Goal: Task Accomplishment & Management: Complete application form

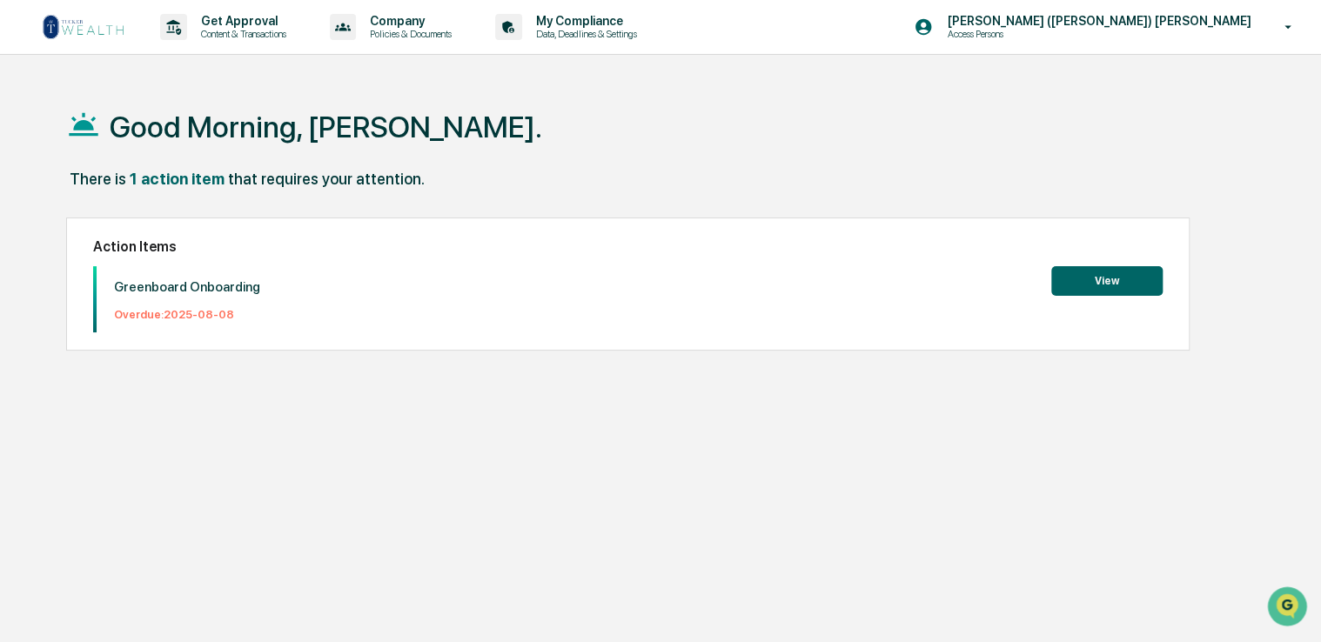
click at [1114, 280] on button "View" at bounding box center [1106, 281] width 111 height 30
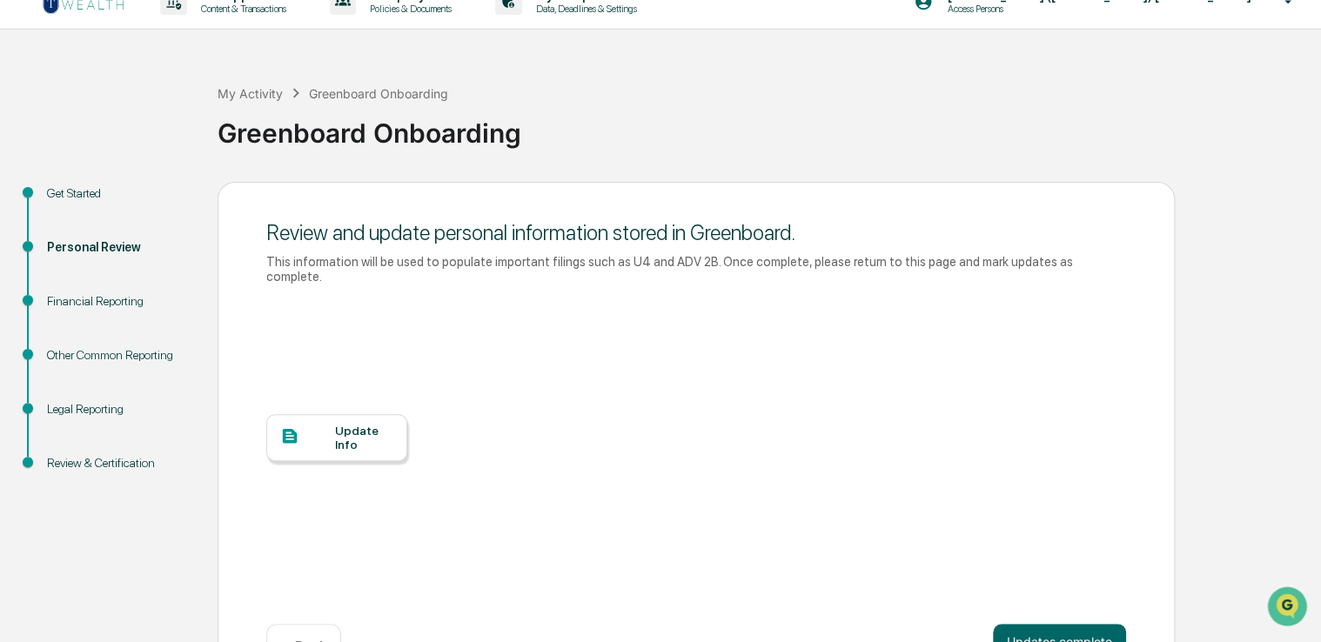
scroll to position [66, 0]
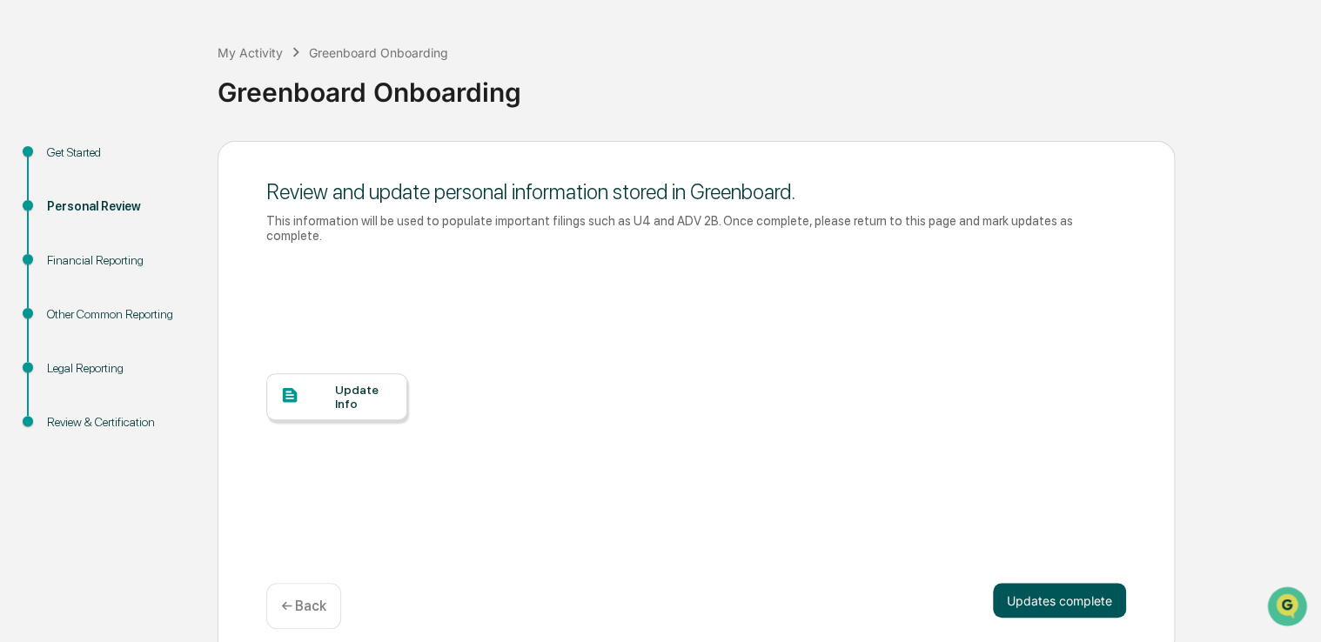
click at [1029, 583] on button "Updates complete" at bounding box center [1059, 600] width 133 height 35
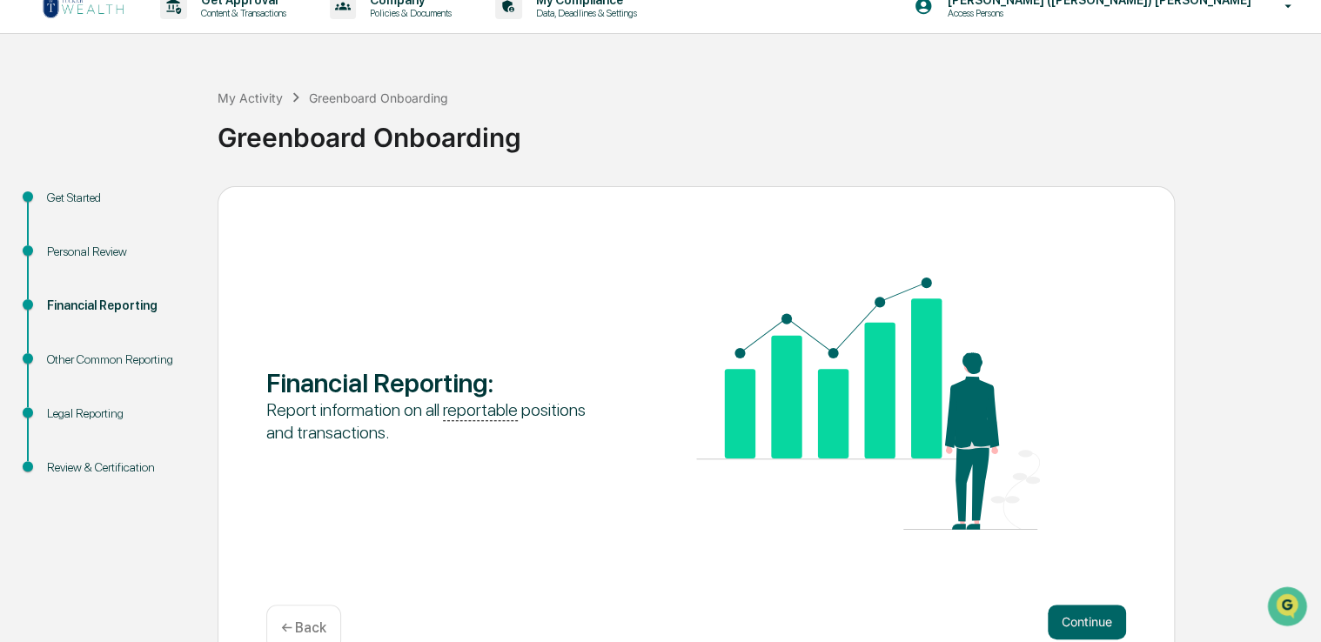
scroll to position [57, 0]
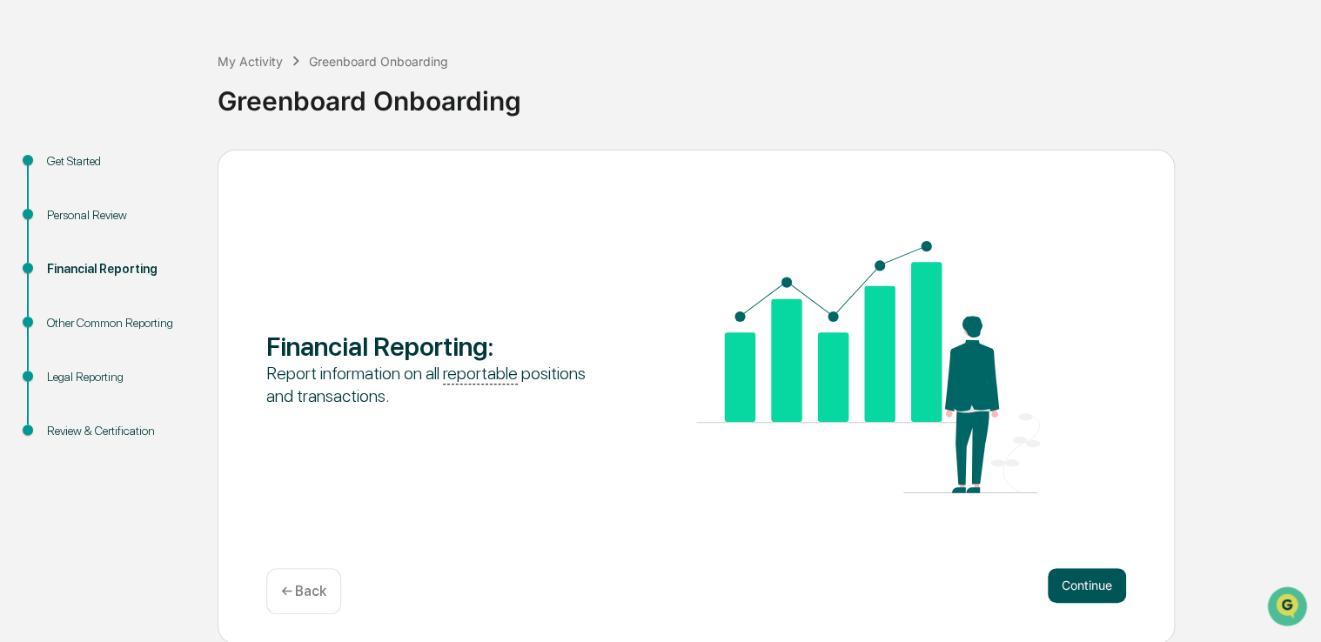
click at [1091, 586] on button "Continue" at bounding box center [1086, 585] width 78 height 35
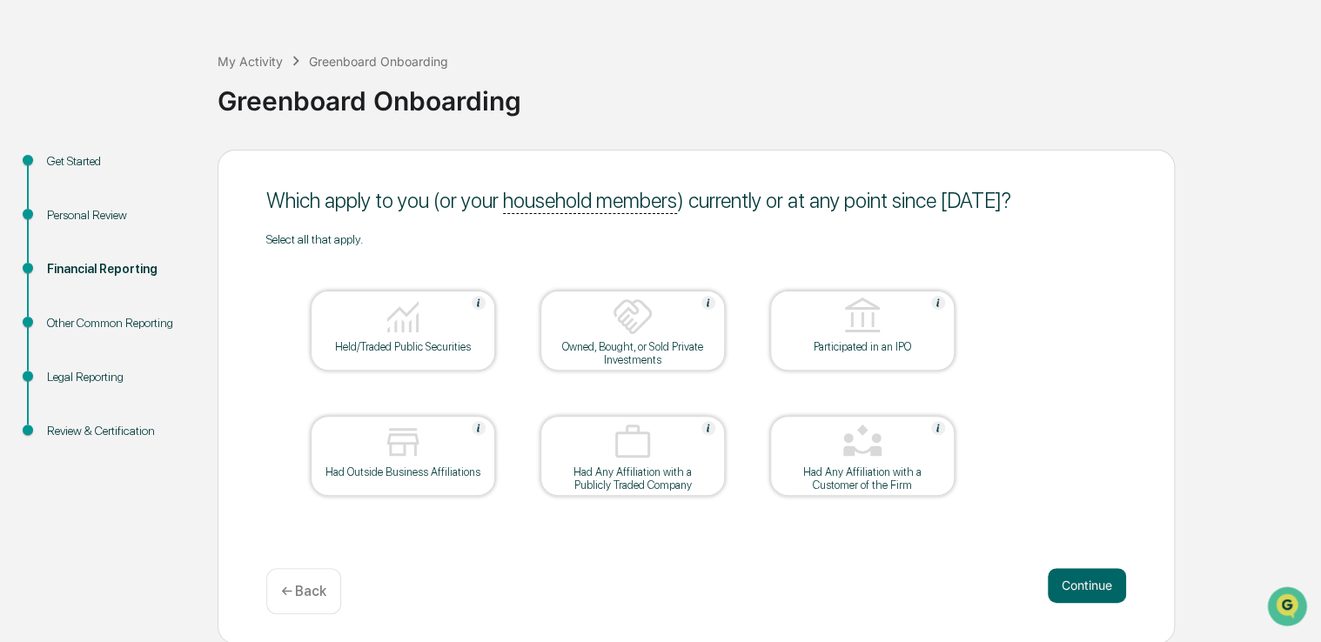
click at [454, 312] on div at bounding box center [403, 318] width 174 height 44
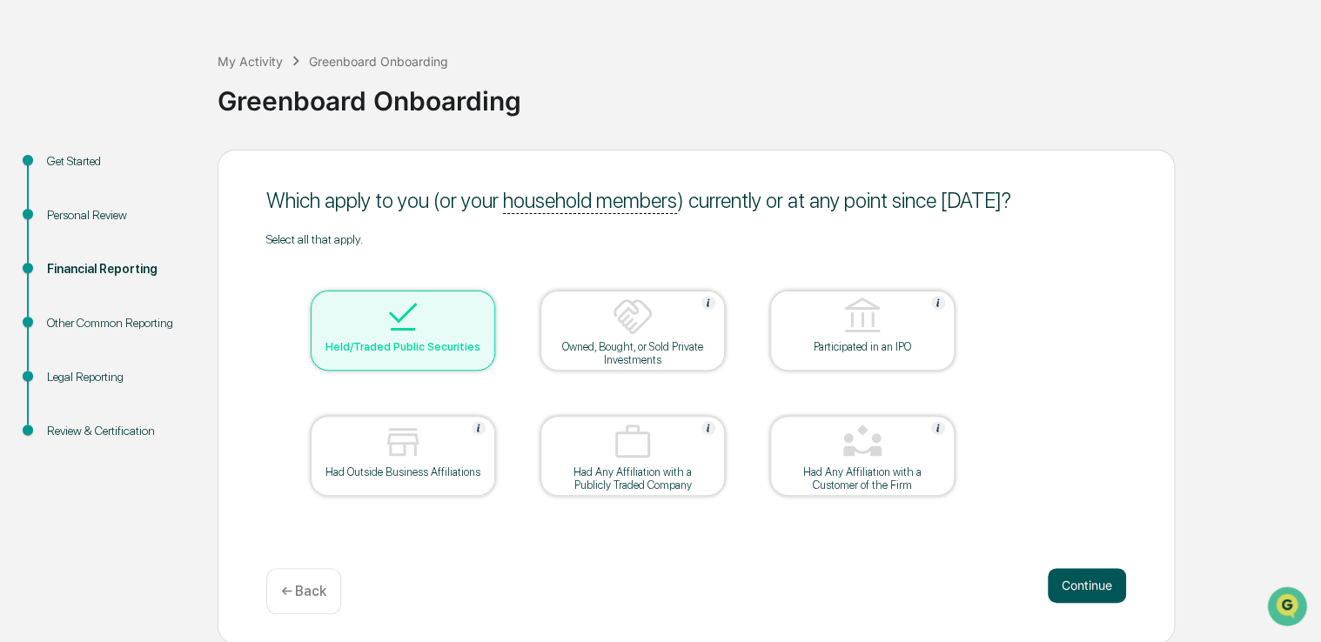
click at [1084, 579] on button "Continue" at bounding box center [1086, 585] width 78 height 35
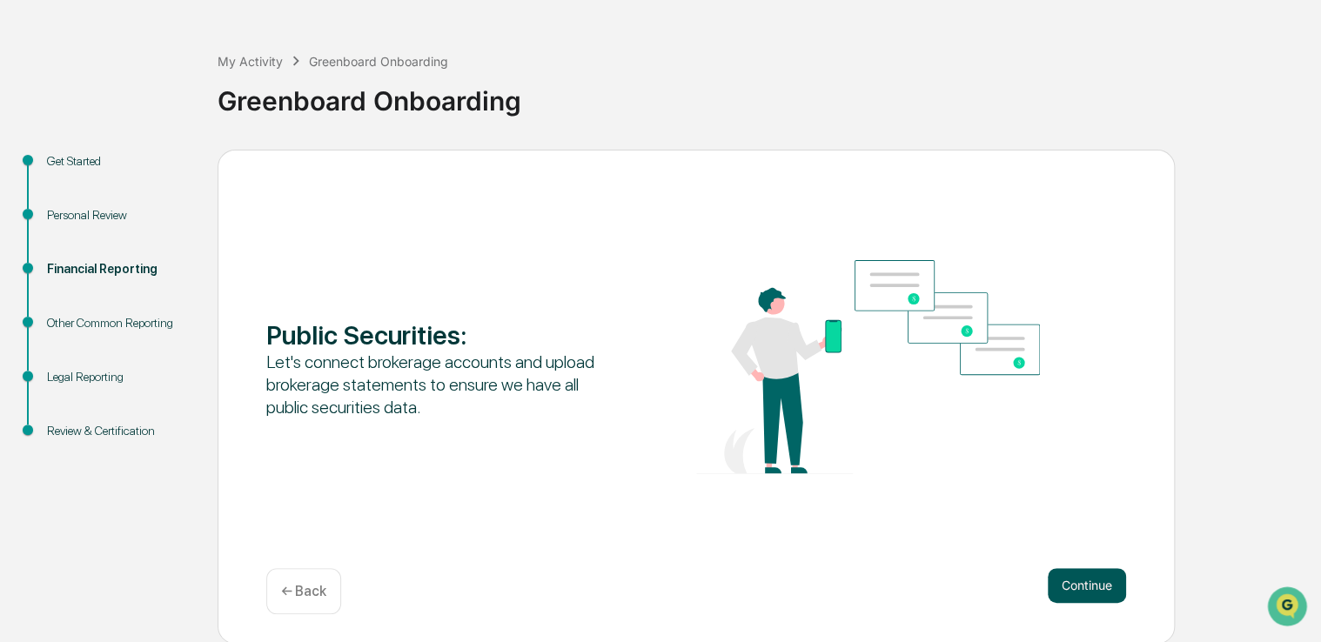
click at [1088, 579] on button "Continue" at bounding box center [1086, 585] width 78 height 35
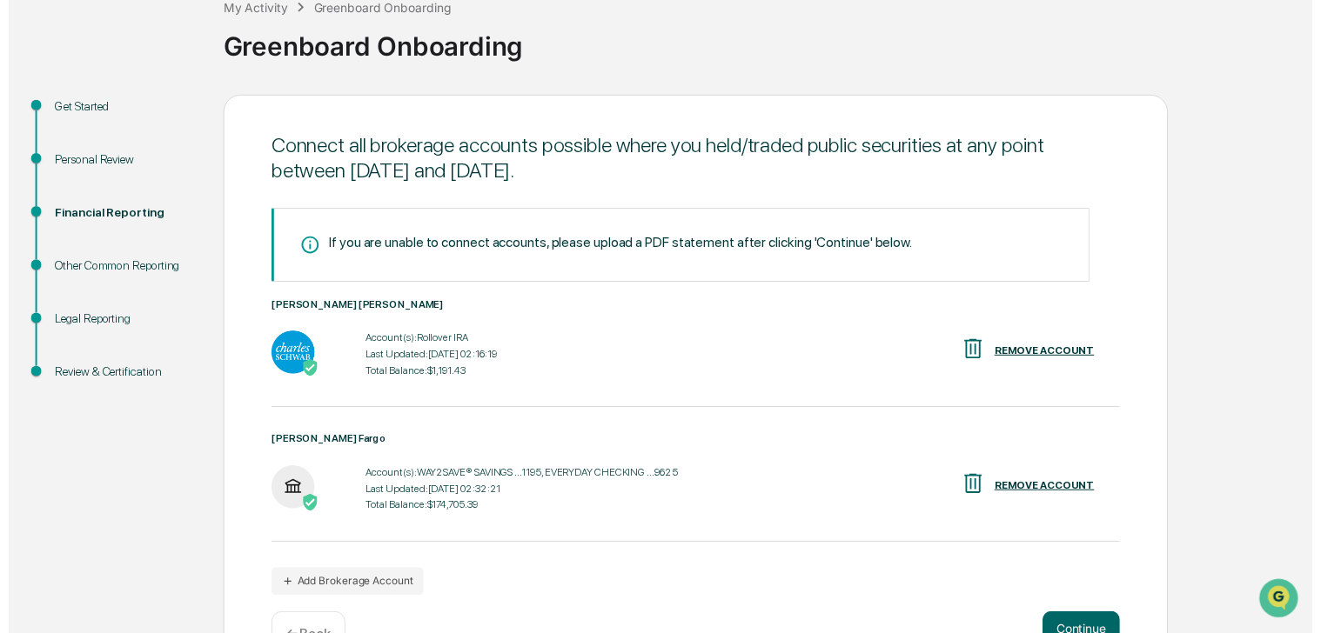
scroll to position [166, 0]
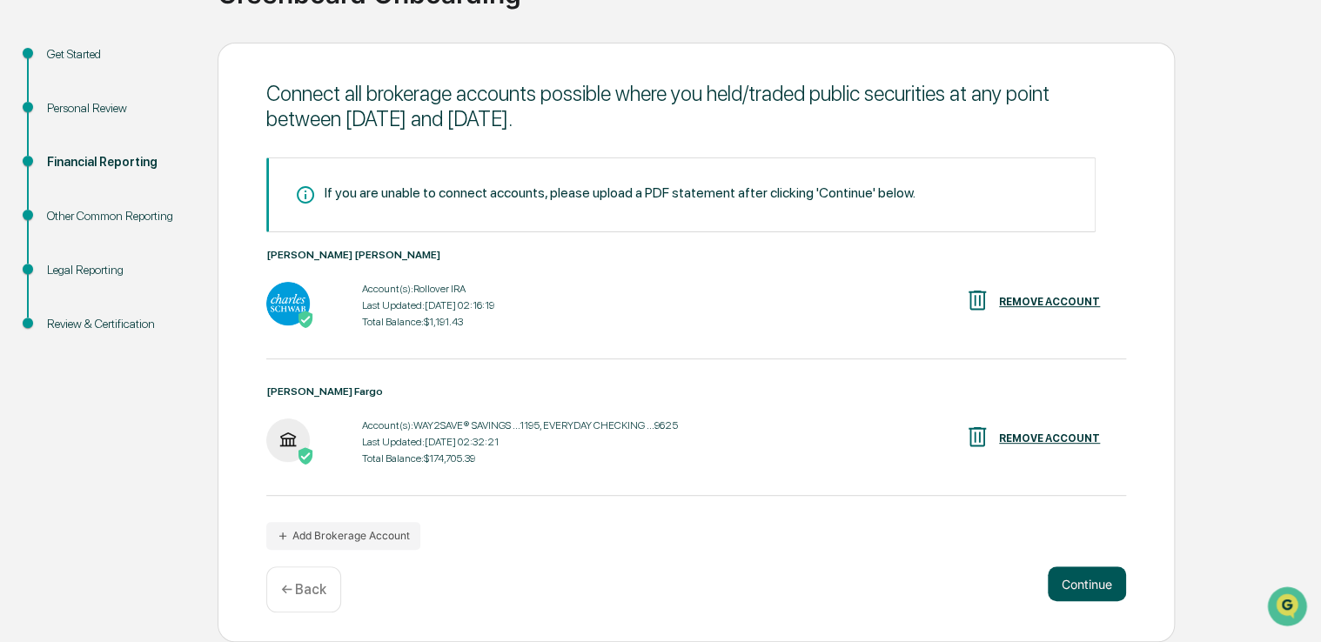
click at [1081, 583] on button "Continue" at bounding box center [1086, 583] width 78 height 35
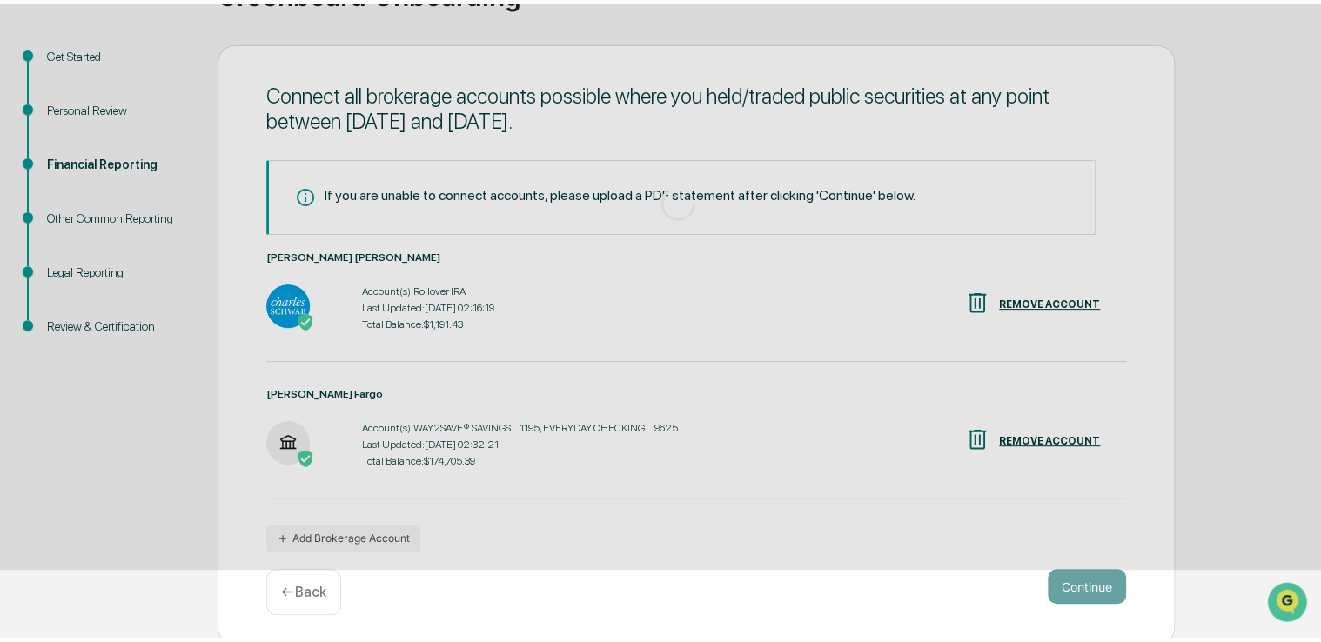
scroll to position [57, 0]
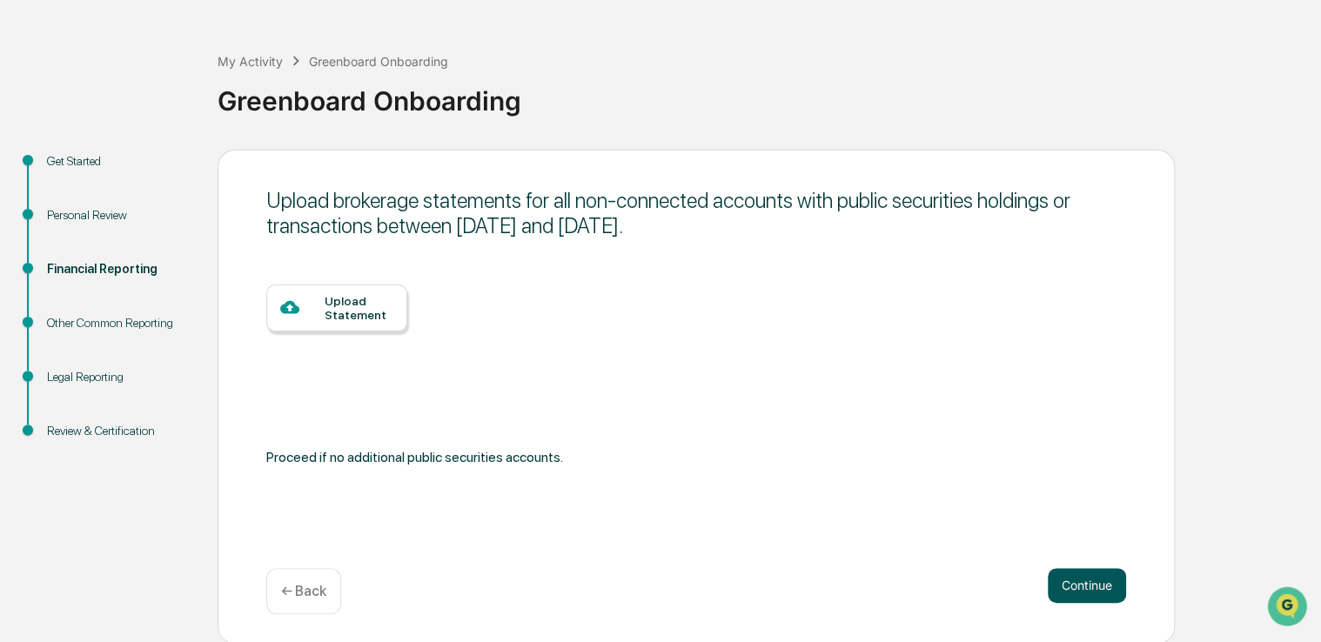
click at [1082, 583] on button "Continue" at bounding box center [1086, 585] width 78 height 35
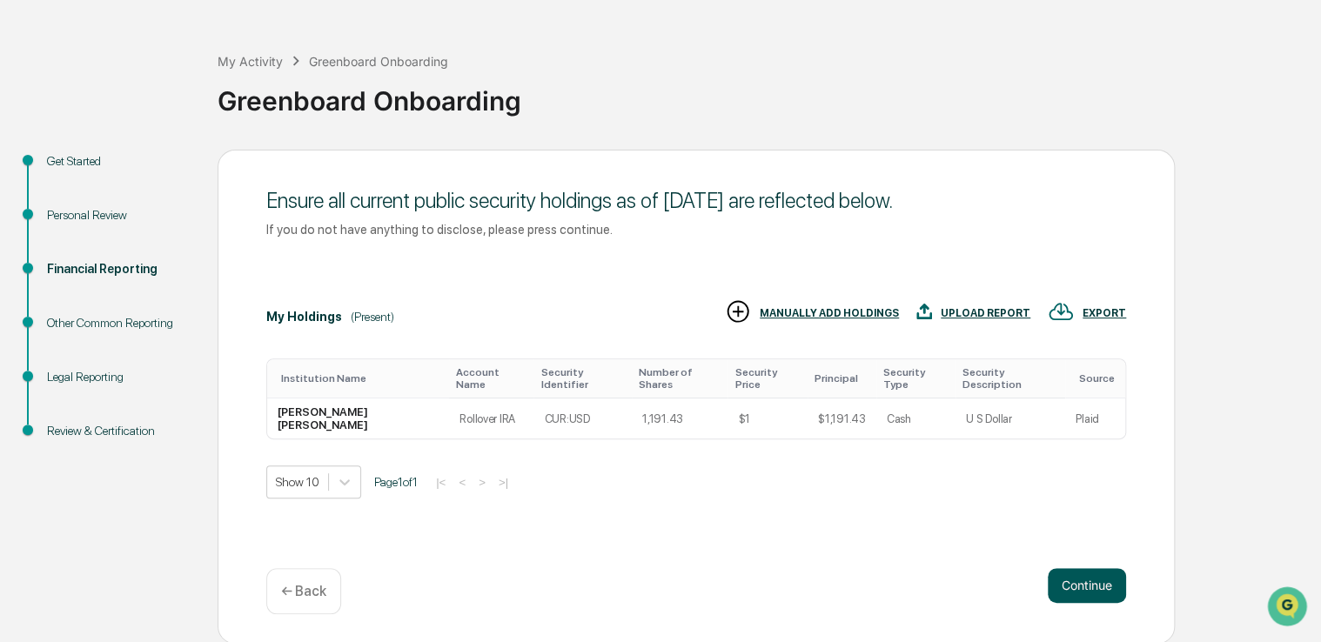
click at [1084, 582] on button "Continue" at bounding box center [1086, 585] width 78 height 35
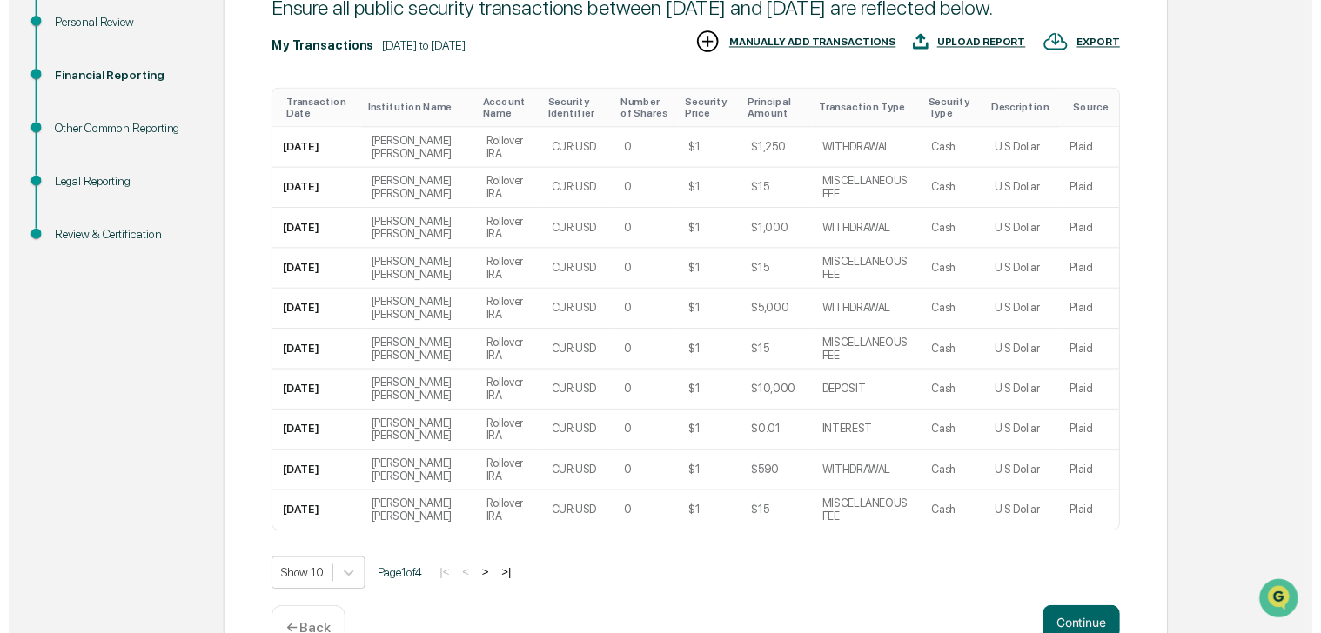
scroll to position [324, 0]
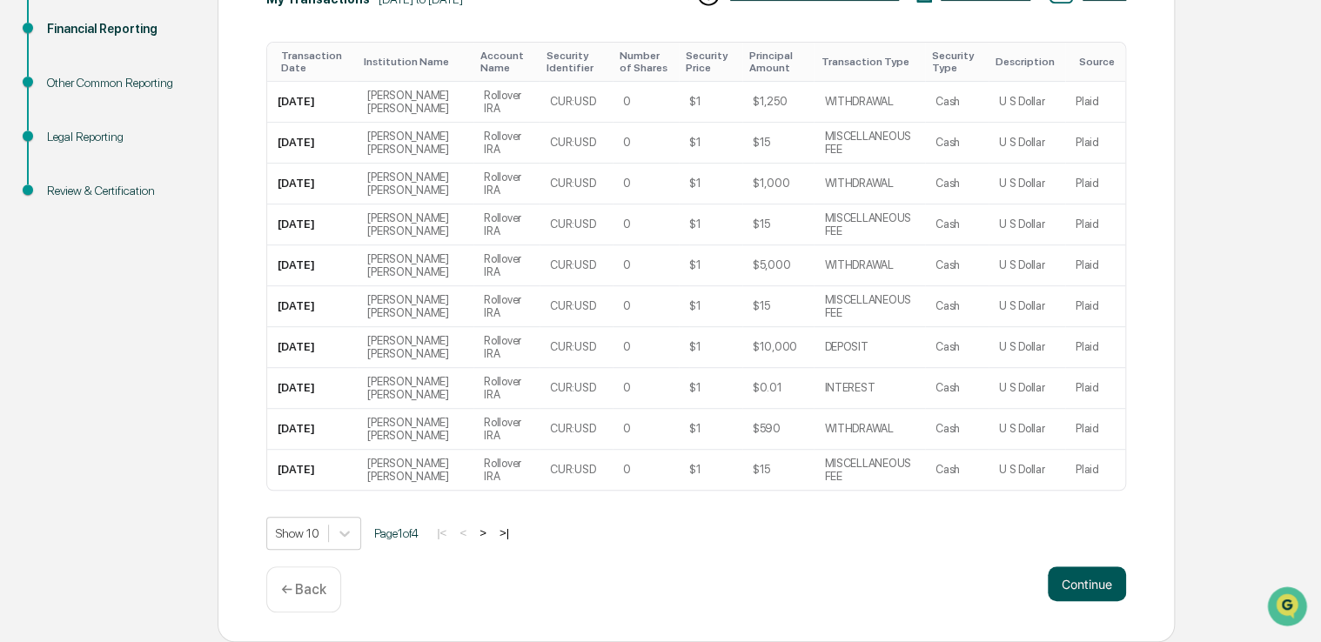
click at [1064, 584] on button "Continue" at bounding box center [1086, 583] width 78 height 35
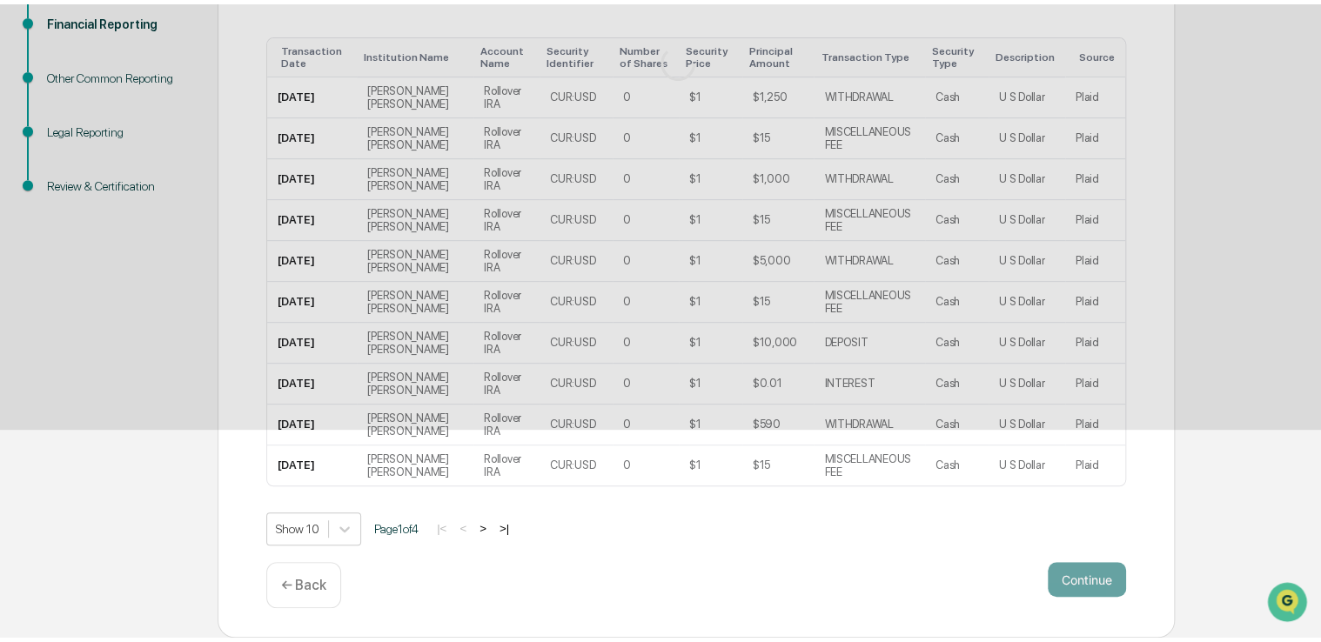
scroll to position [57, 0]
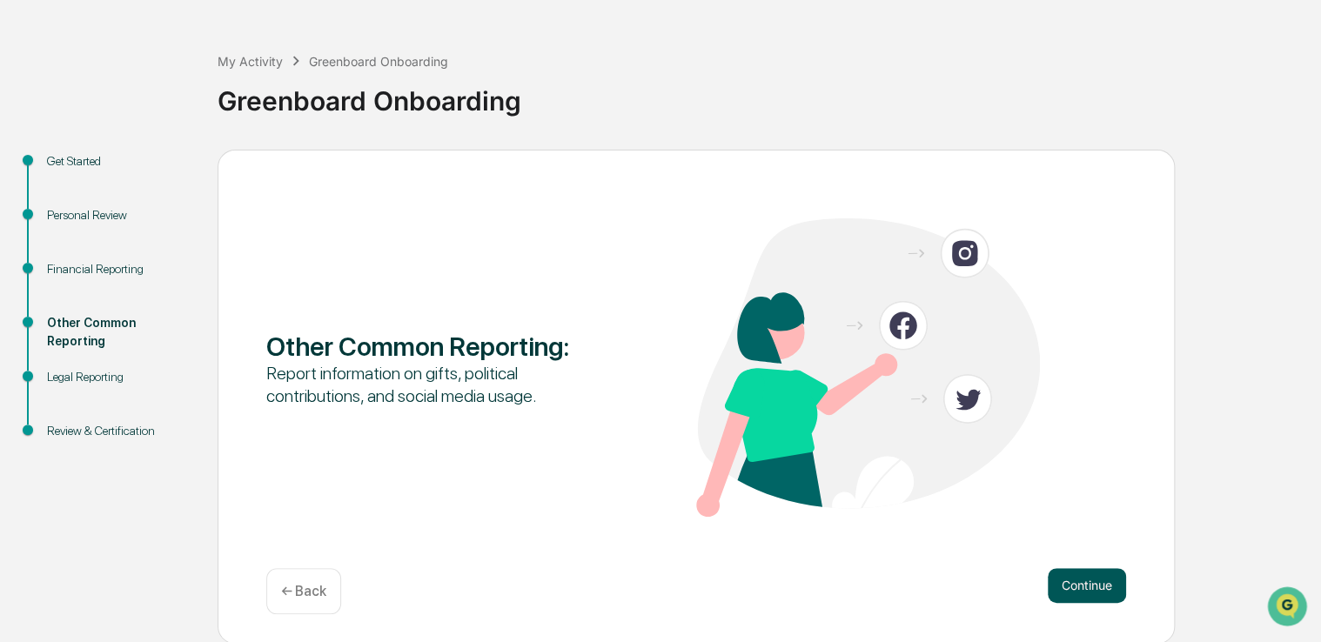
click at [1073, 585] on button "Continue" at bounding box center [1086, 585] width 78 height 35
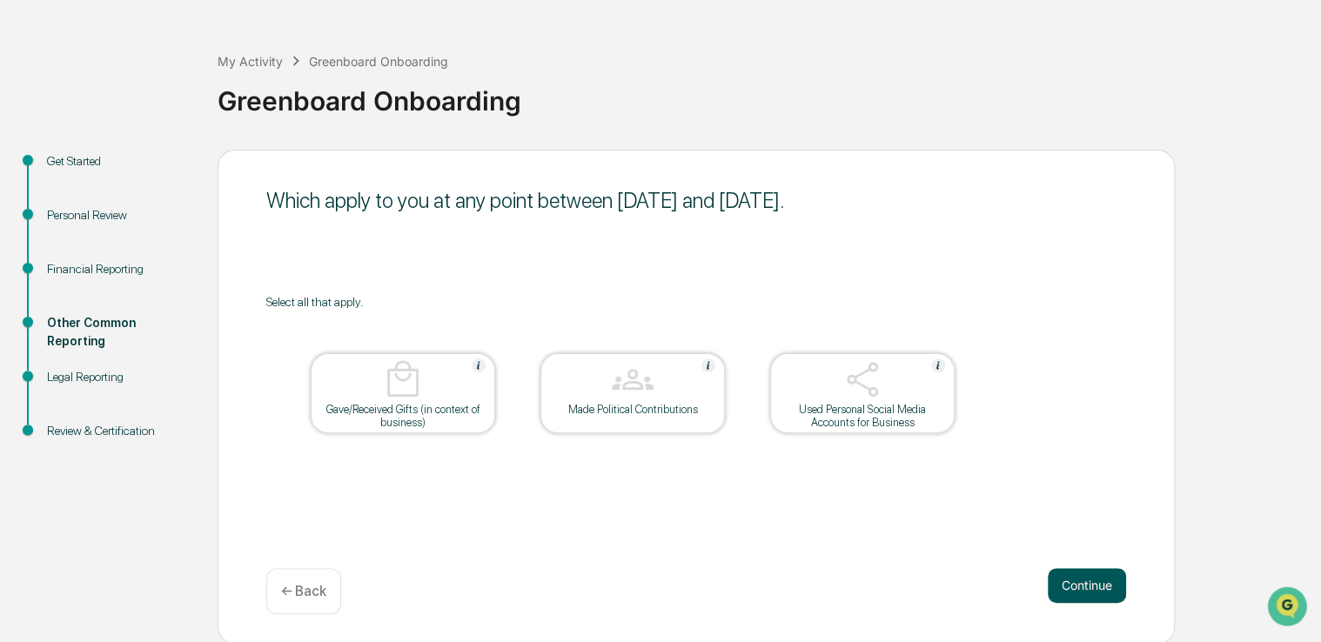
click at [1088, 575] on button "Continue" at bounding box center [1086, 585] width 78 height 35
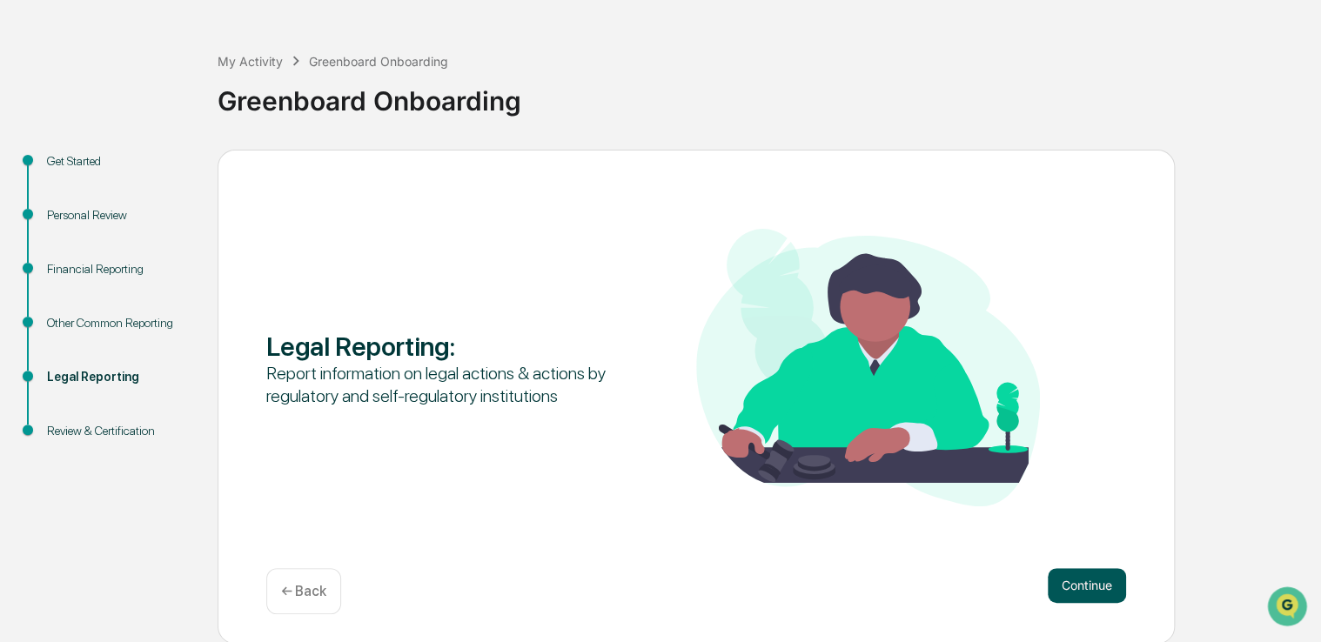
click at [1084, 583] on button "Continue" at bounding box center [1086, 585] width 78 height 35
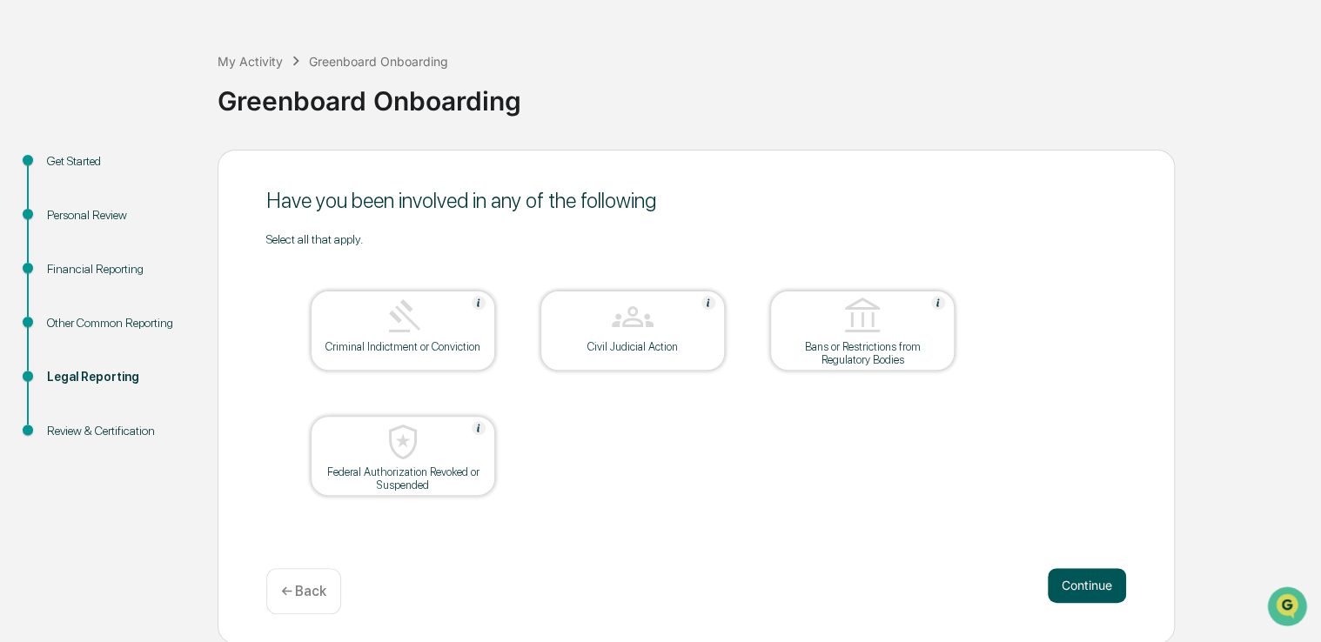
click at [1079, 579] on button "Continue" at bounding box center [1086, 585] width 78 height 35
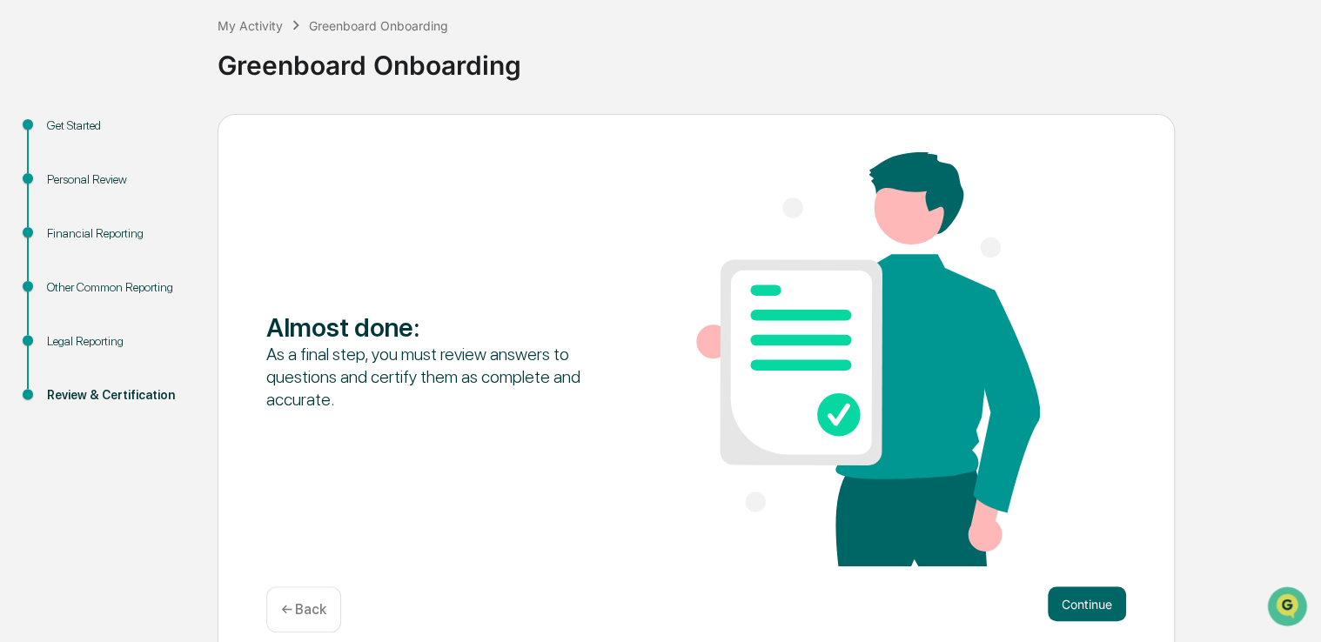
scroll to position [112, 0]
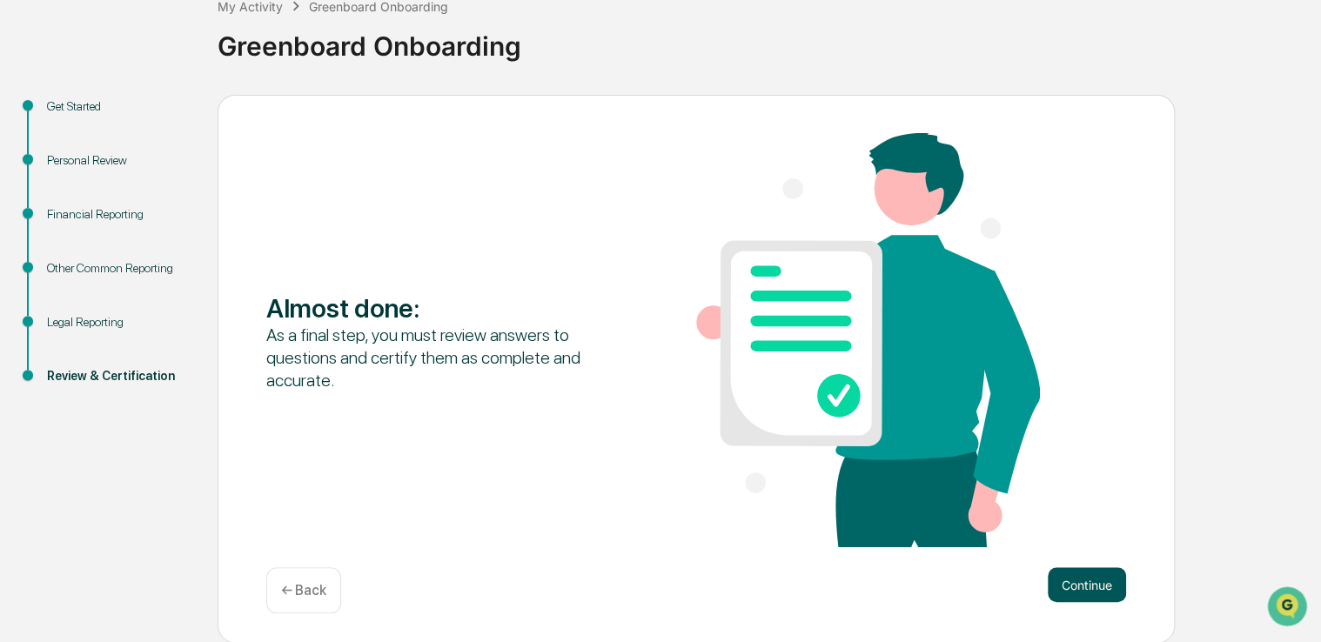
click at [1087, 586] on button "Continue" at bounding box center [1086, 584] width 78 height 35
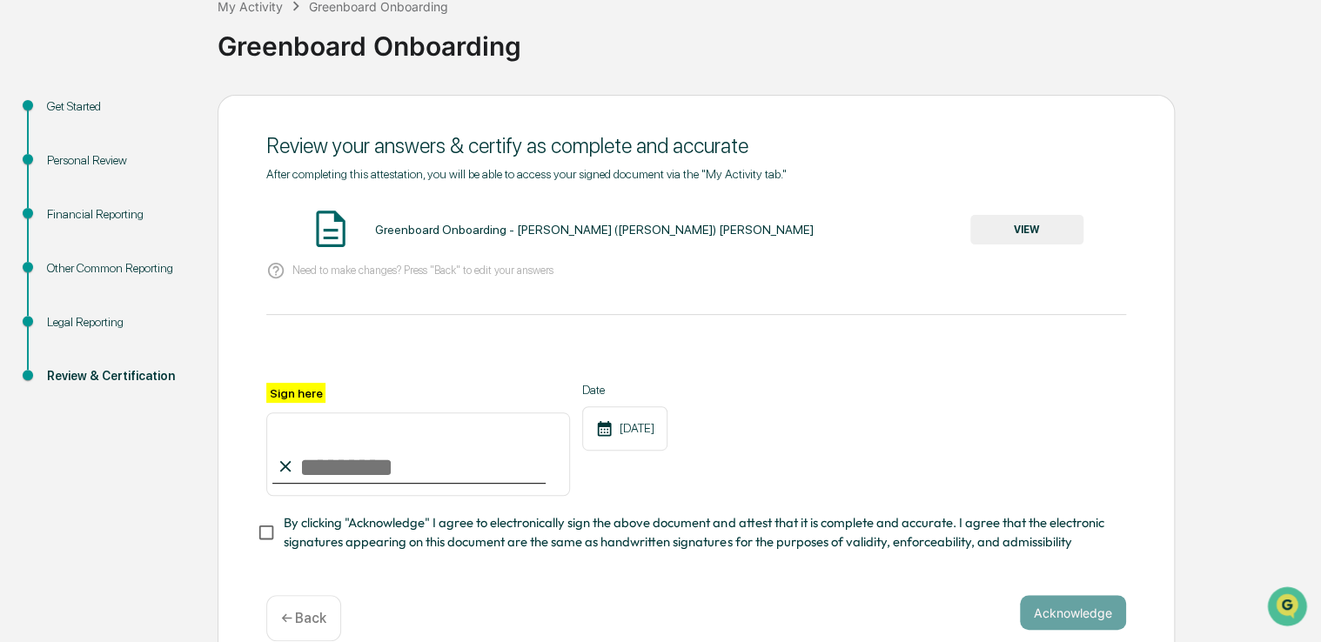
click at [305, 468] on input "Sign here" at bounding box center [418, 454] width 304 height 84
type input "**********"
click at [1076, 614] on button "Acknowledge" at bounding box center [1073, 612] width 106 height 35
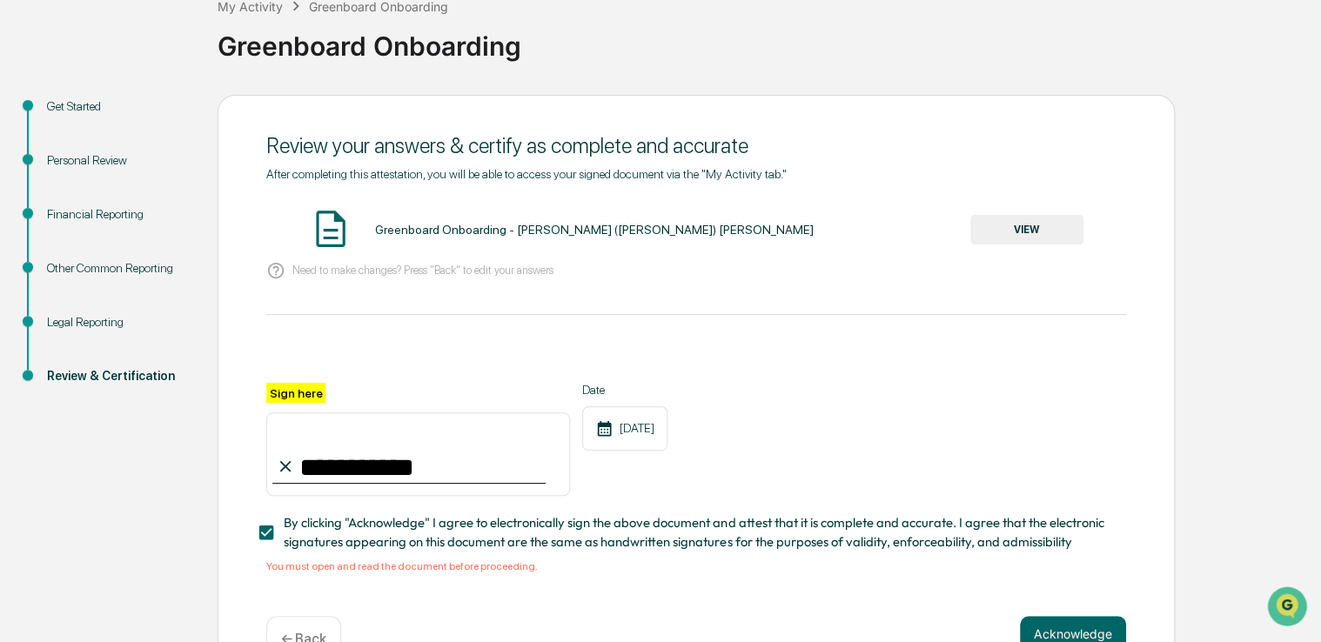
scroll to position [167, 0]
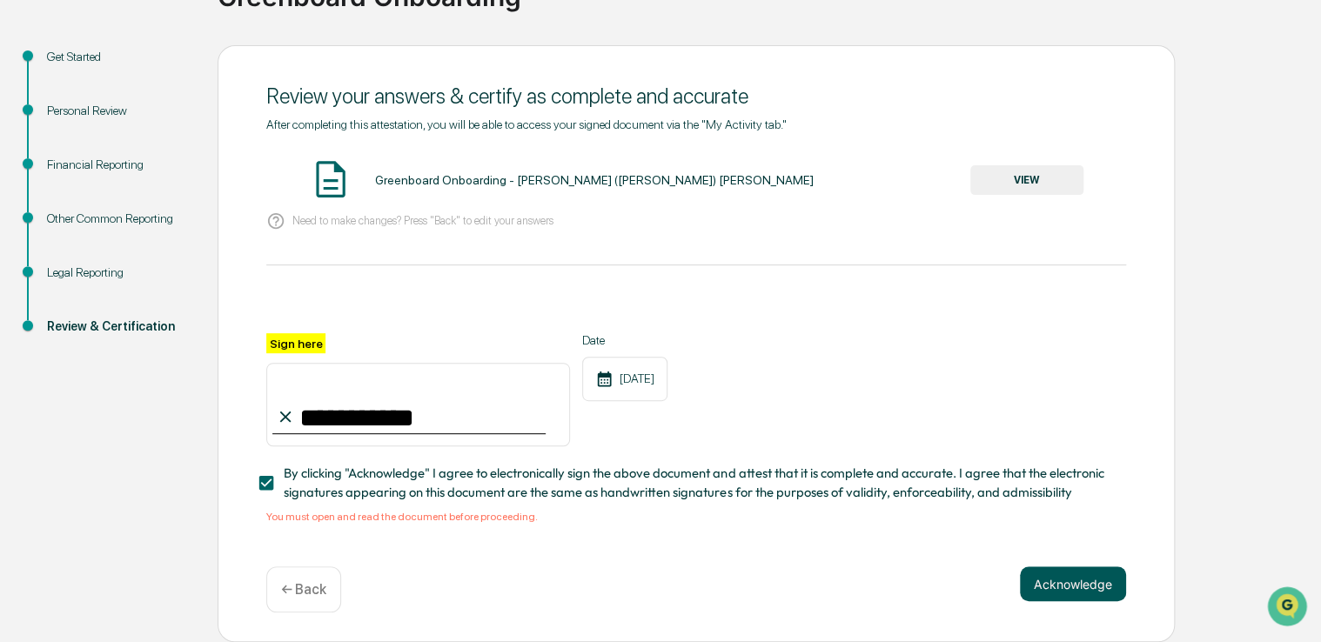
click at [1068, 576] on button "Acknowledge" at bounding box center [1073, 583] width 106 height 35
click at [1066, 580] on button "Acknowledge" at bounding box center [1073, 583] width 106 height 35
click at [1062, 587] on button "Acknowledge" at bounding box center [1073, 583] width 106 height 35
click at [302, 338] on label "Sign here" at bounding box center [295, 343] width 59 height 20
click at [302, 363] on input "**********" at bounding box center [418, 405] width 304 height 84
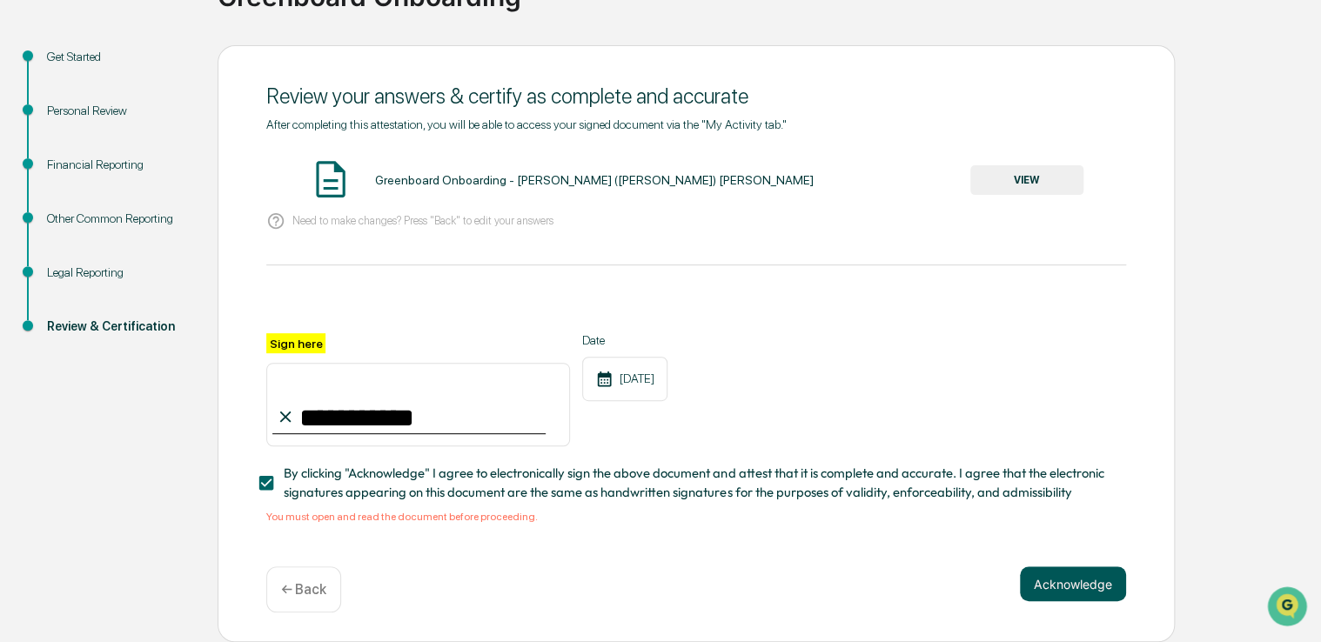
click at [1083, 581] on button "Acknowledge" at bounding box center [1073, 583] width 106 height 35
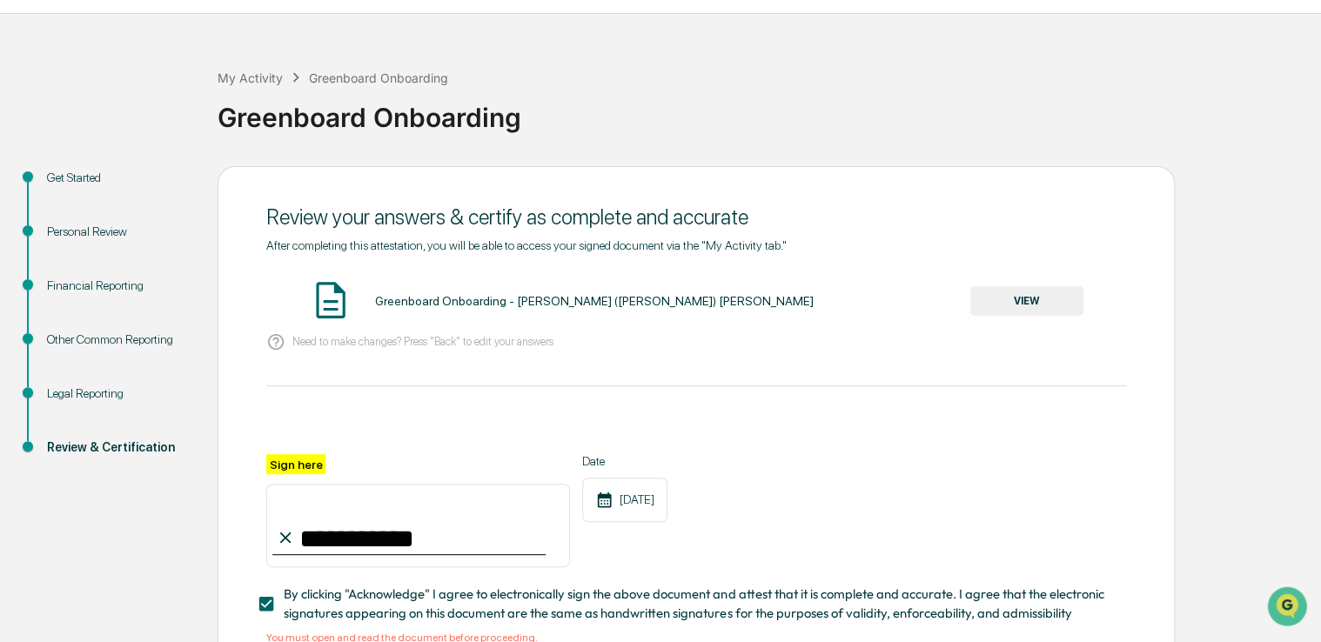
scroll to position [0, 0]
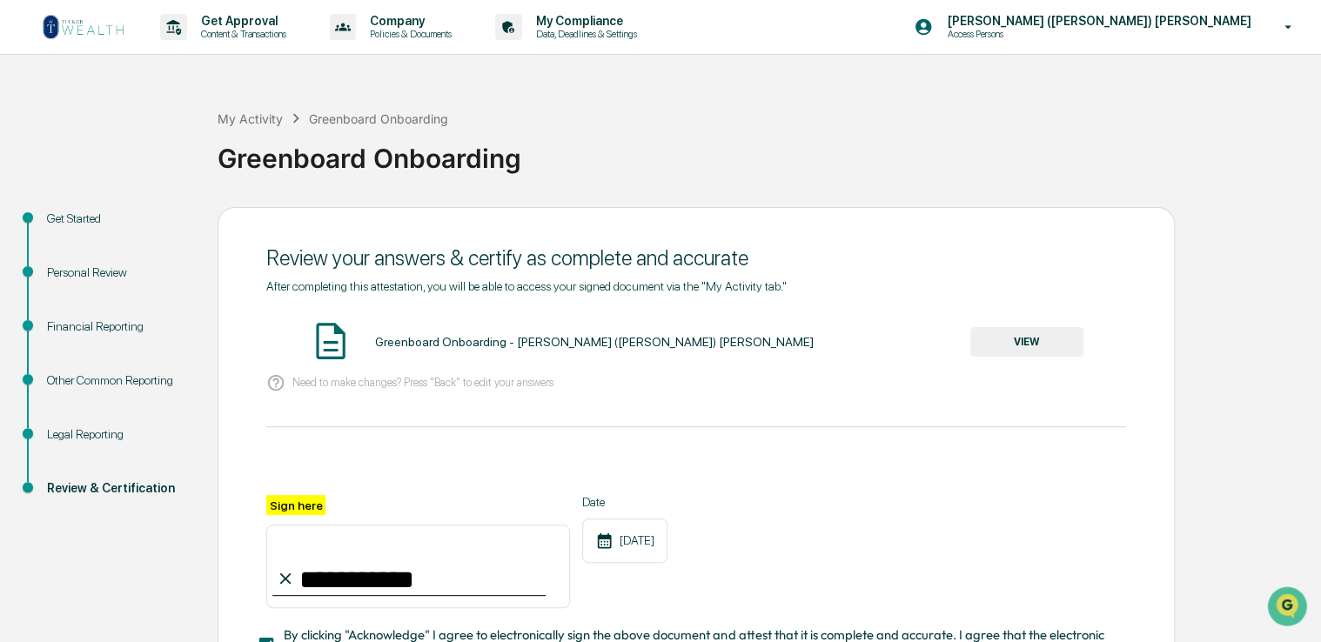
click at [1029, 323] on div "Greenboard Onboarding - [PERSON_NAME] ([PERSON_NAME]) [PERSON_NAME] VIEW" at bounding box center [696, 342] width 860 height 46
click at [1027, 340] on button "VIEW" at bounding box center [1026, 342] width 113 height 30
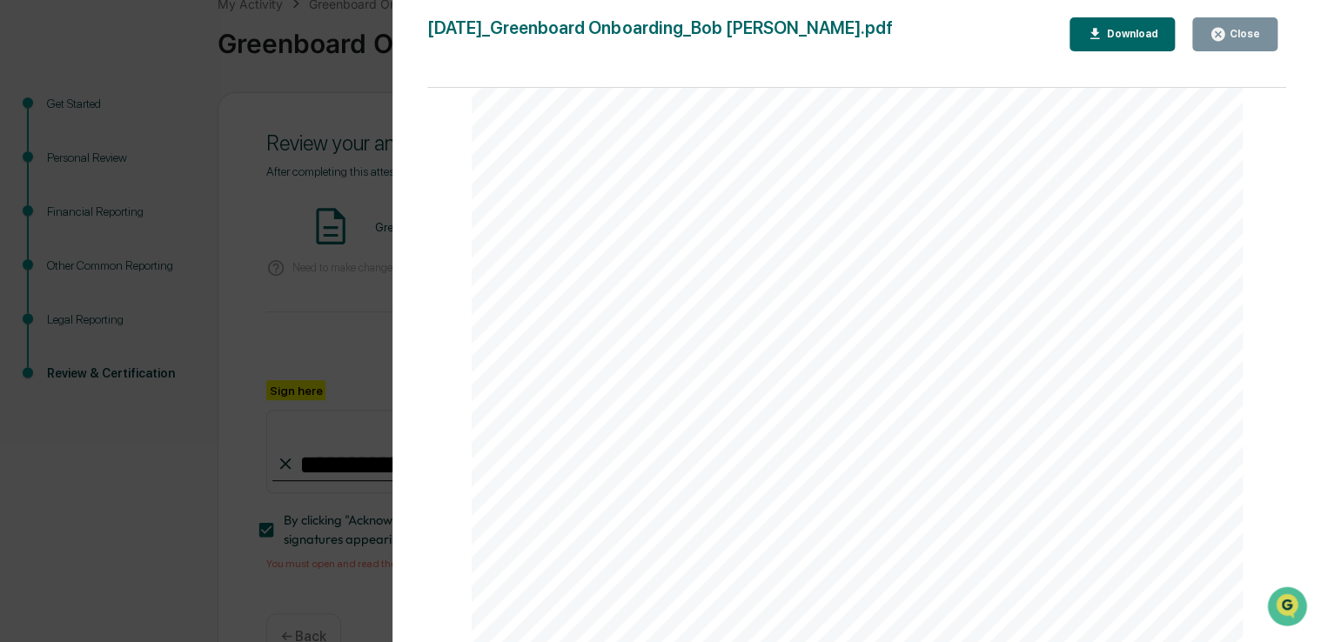
scroll to position [167, 0]
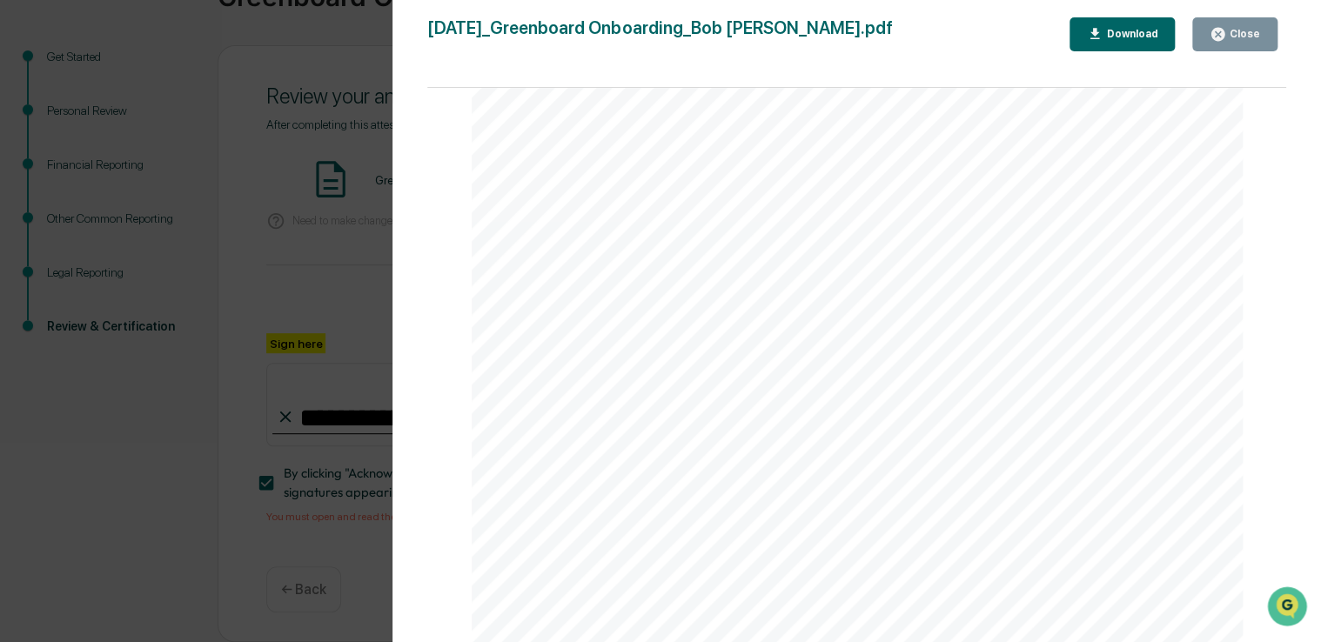
click at [1246, 30] on div "Close" at bounding box center [1243, 34] width 34 height 12
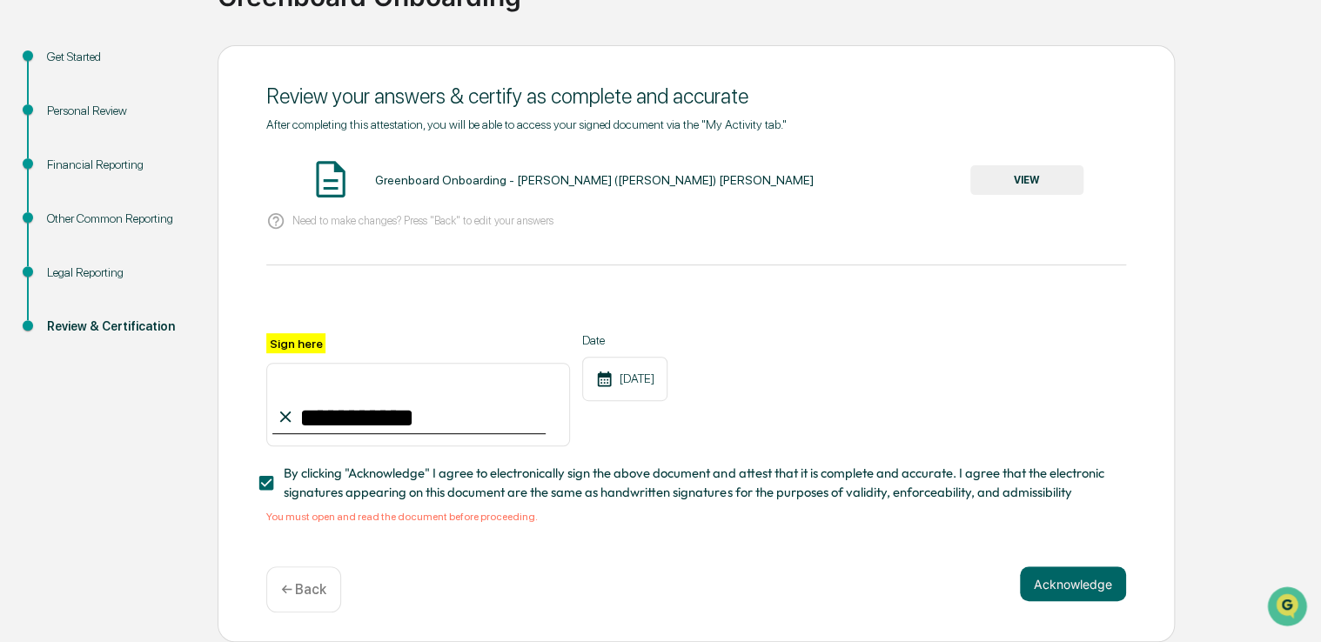
click at [612, 469] on span "By clicking "Acknowledge" I agree to electronically sign the above document and…" at bounding box center [698, 483] width 828 height 39
click at [1024, 166] on button "VIEW" at bounding box center [1026, 180] width 113 height 30
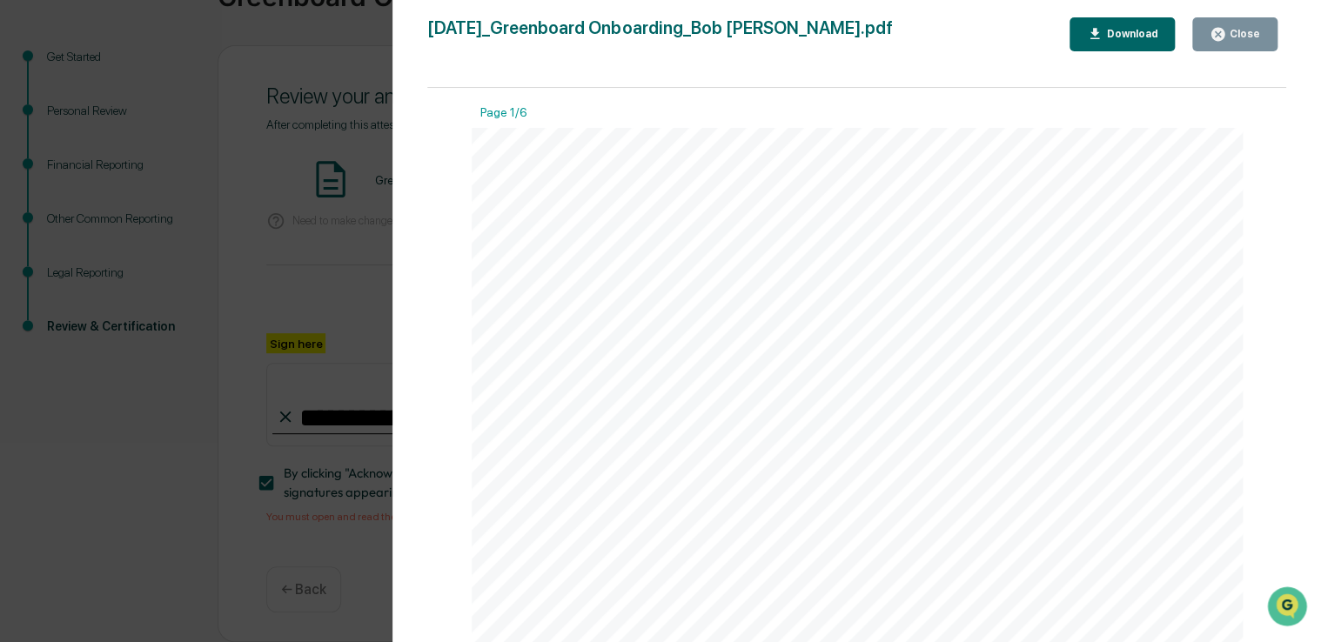
click at [1120, 37] on div "Download" at bounding box center [1129, 34] width 55 height 12
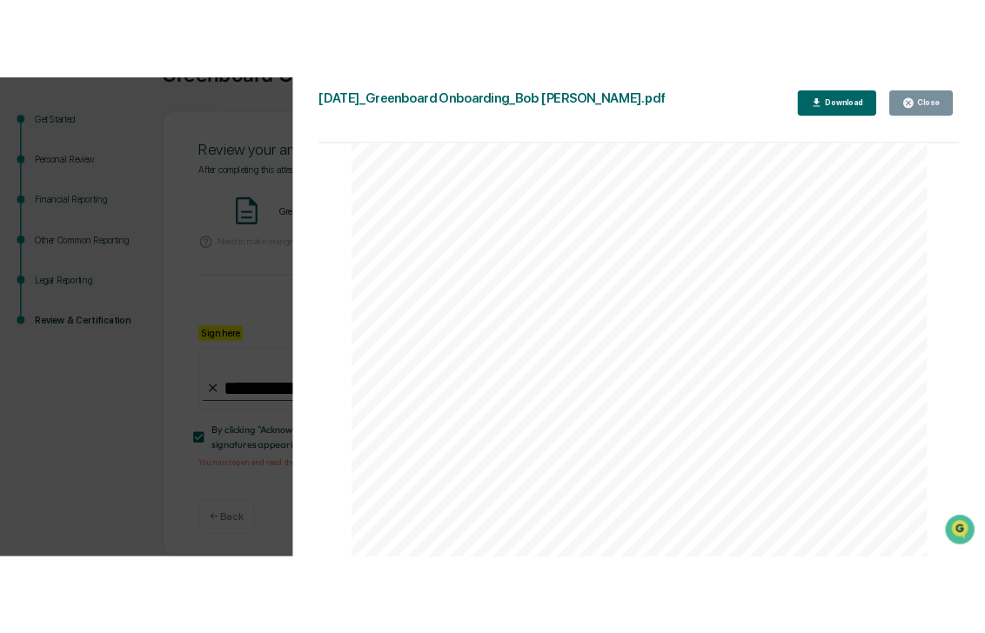
scroll to position [5968, 0]
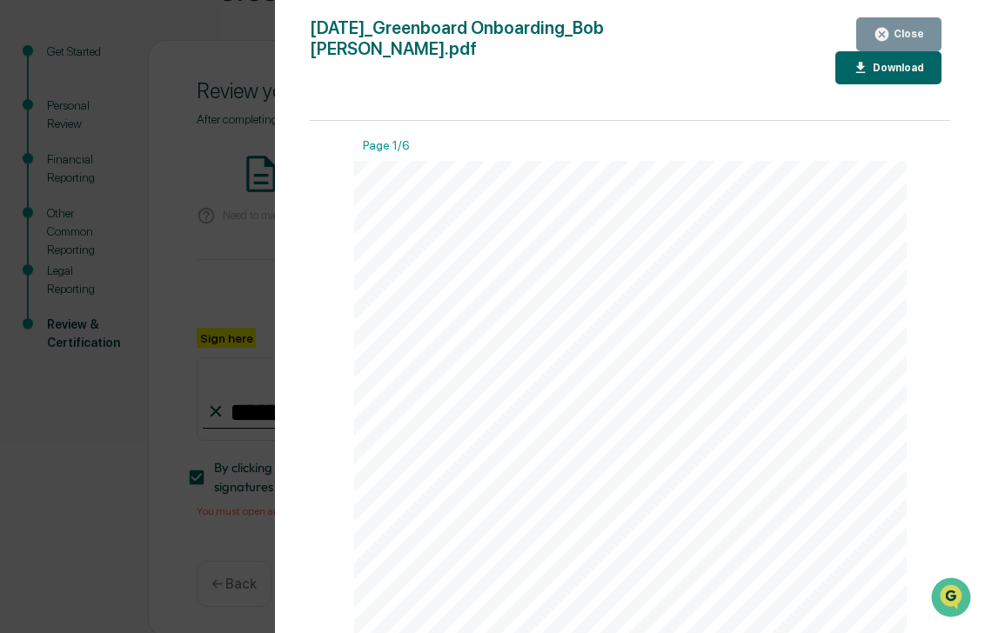
click at [911, 30] on div "Close" at bounding box center [907, 34] width 34 height 12
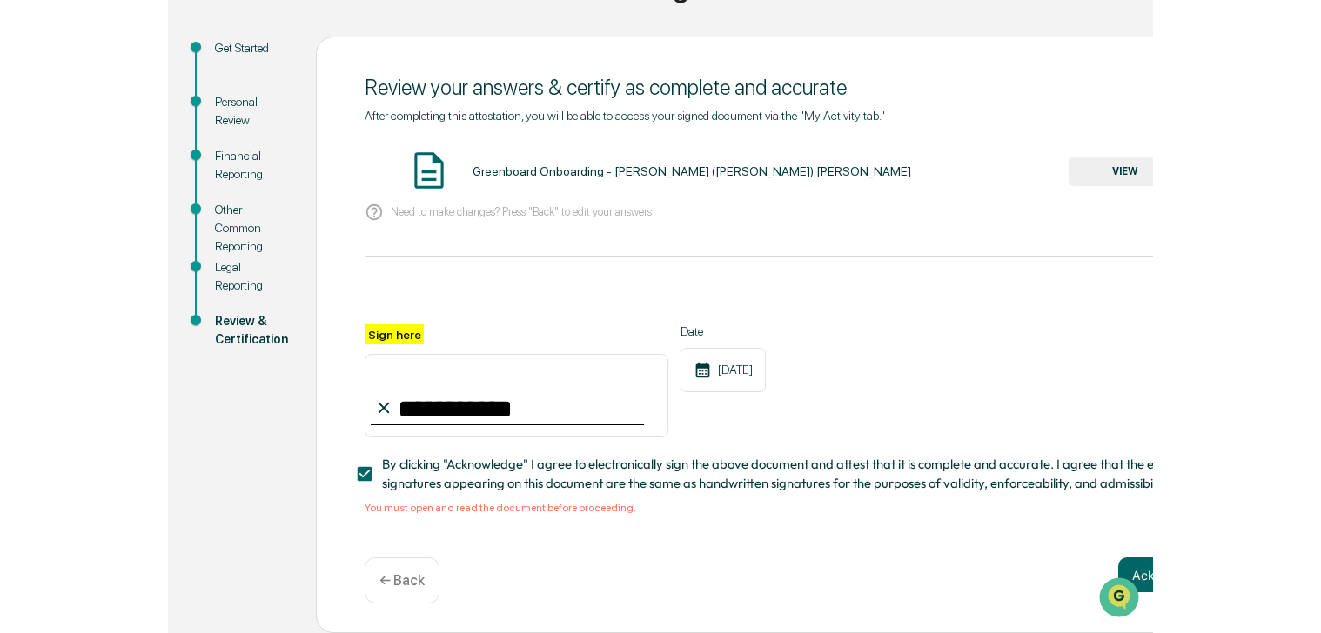
scroll to position [167, 0]
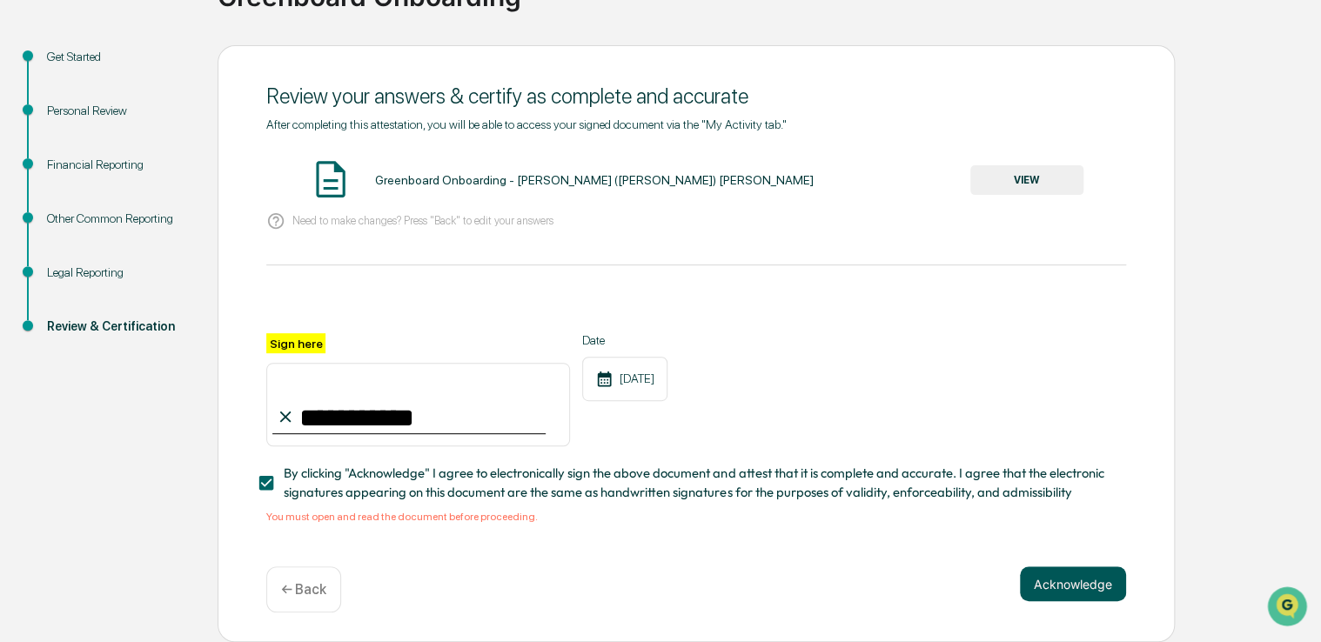
click at [1082, 579] on button "Acknowledge" at bounding box center [1073, 583] width 106 height 35
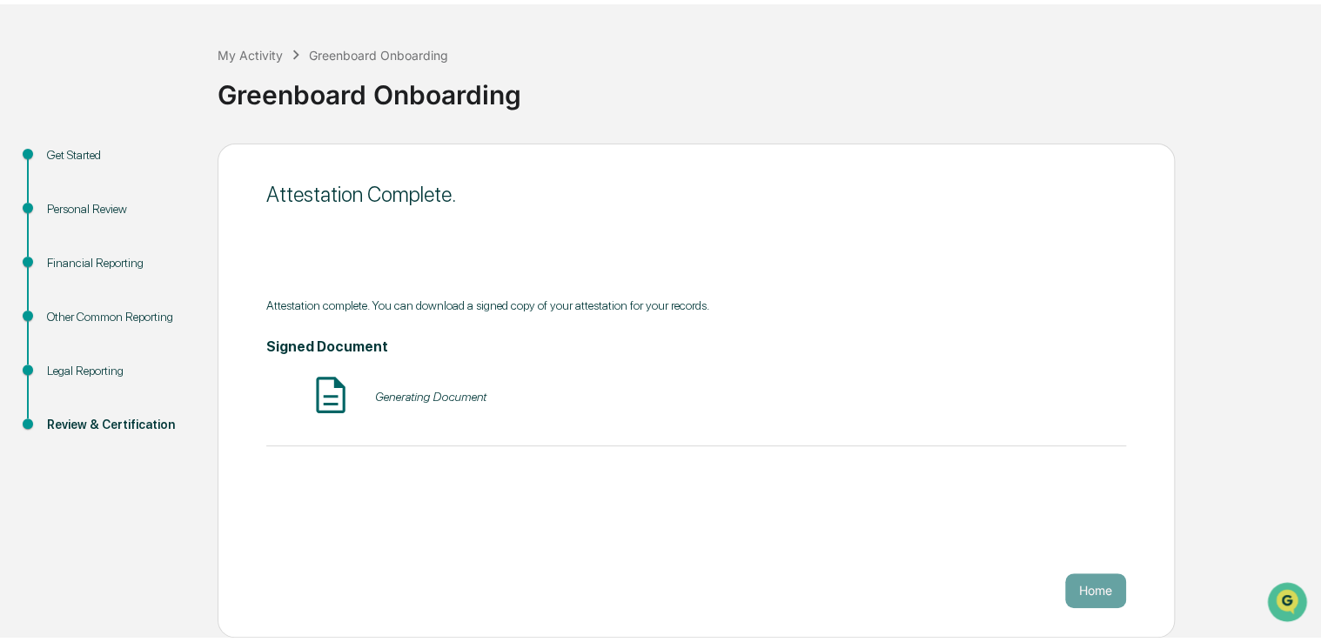
scroll to position [57, 0]
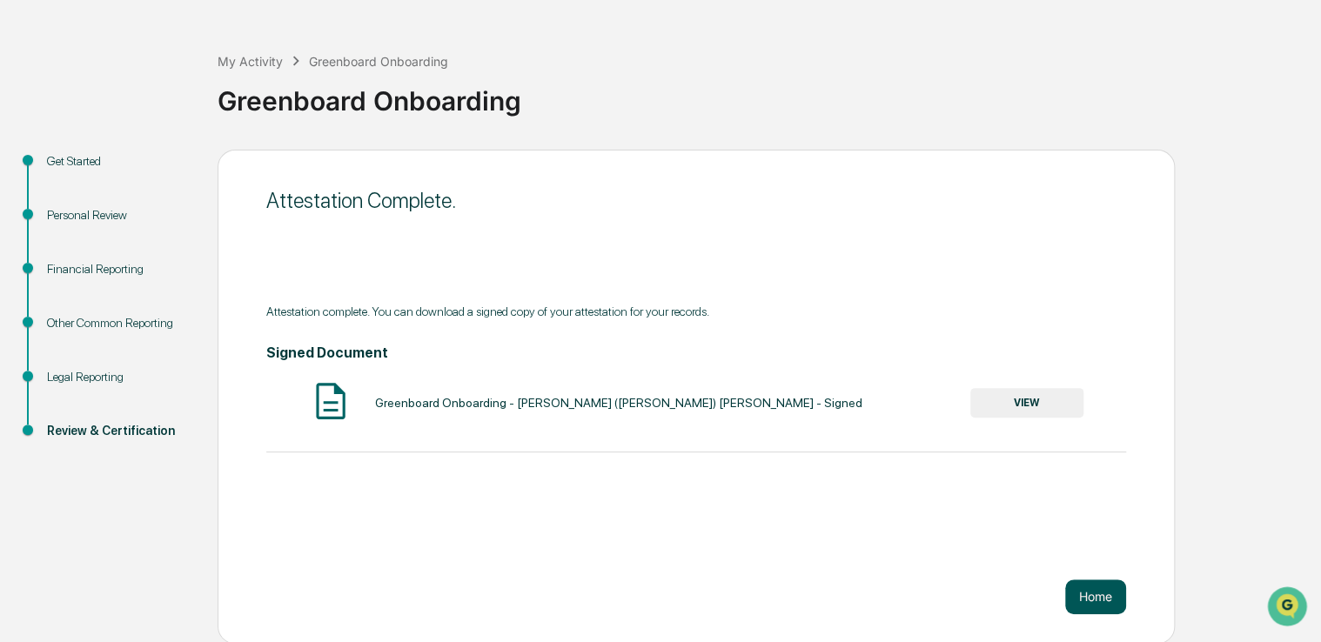
click at [1101, 593] on button "Home" at bounding box center [1095, 596] width 61 height 35
